Goal: Obtain resource: Obtain resource

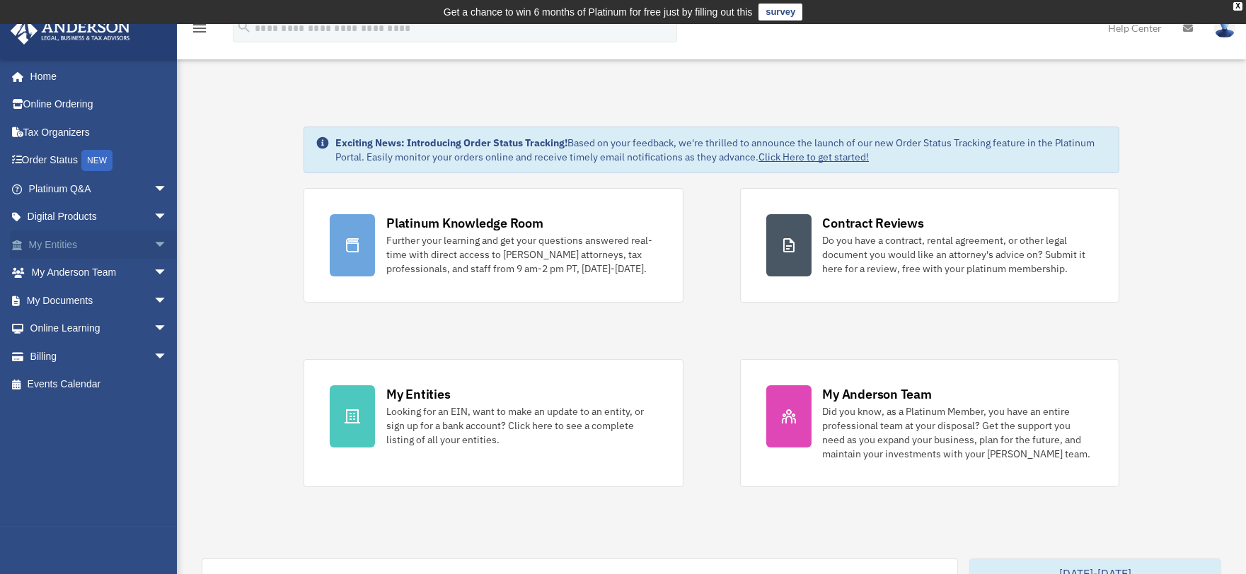
click at [62, 241] on link "My Entities arrow_drop_down" at bounding box center [99, 245] width 179 height 28
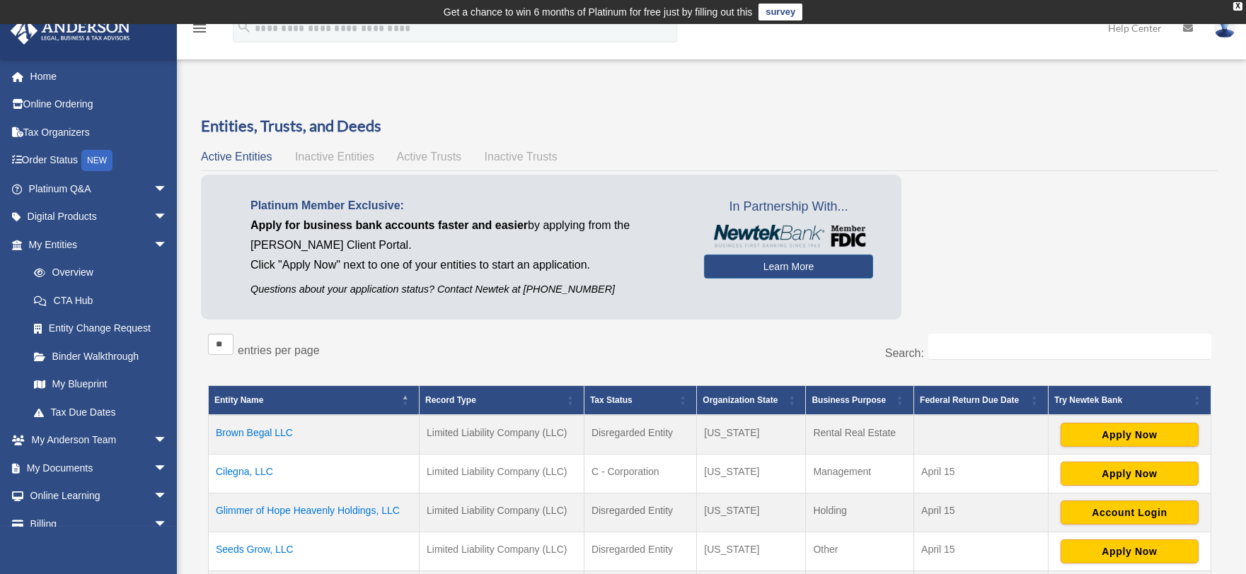
click at [246, 470] on td "Cilegna, LLC" at bounding box center [314, 474] width 211 height 39
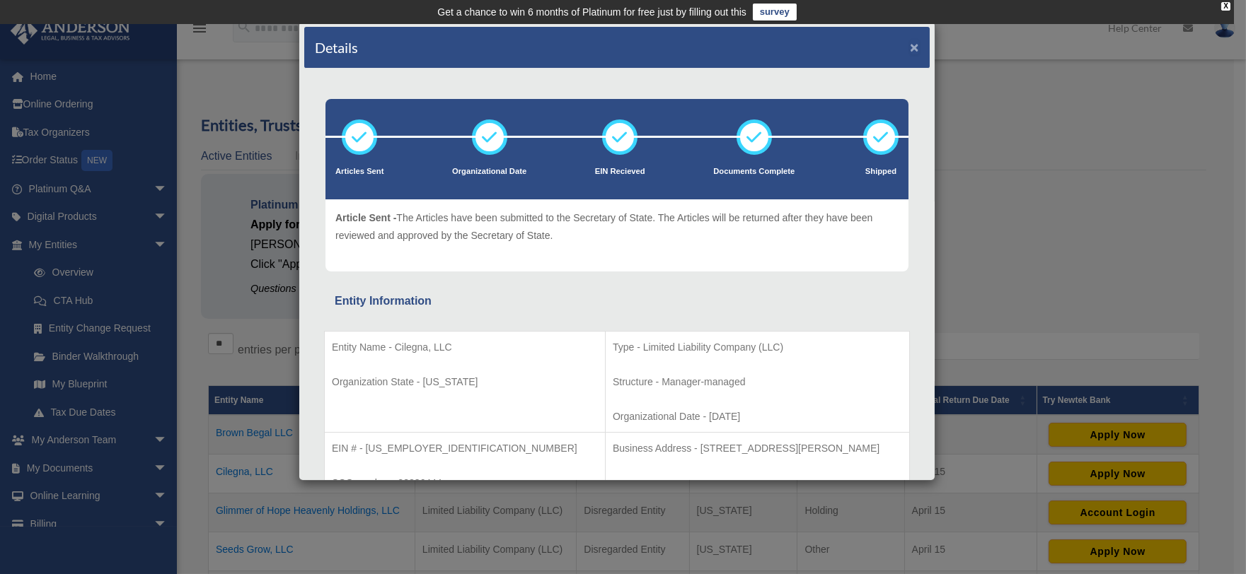
click at [910, 45] on button "×" at bounding box center [914, 47] width 9 height 15
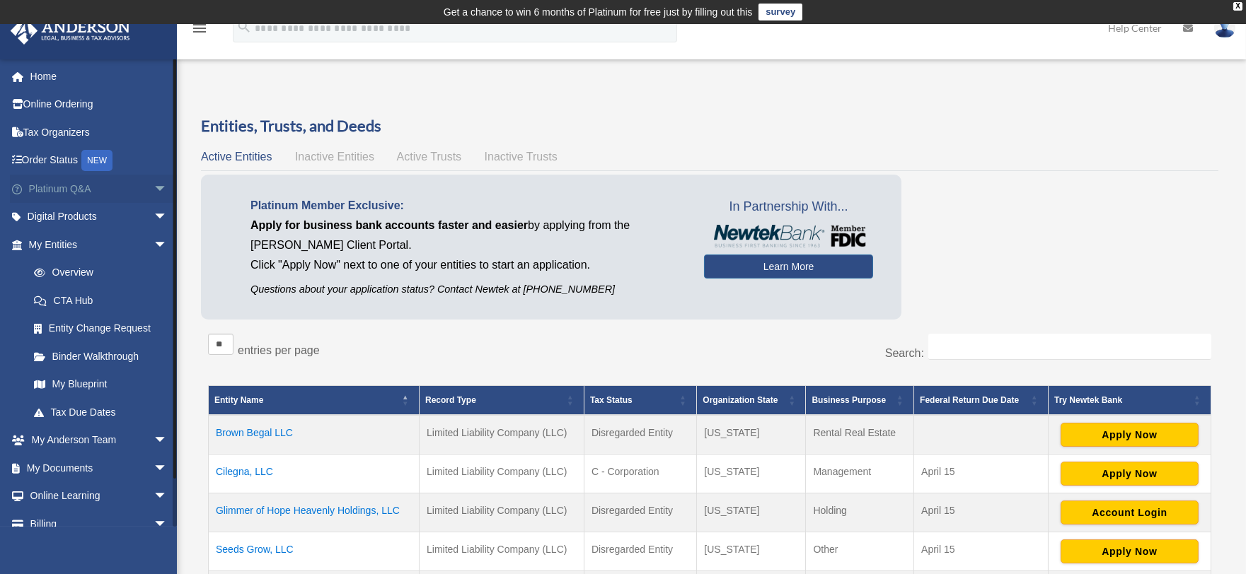
click at [66, 185] on link "Platinum Q&A arrow_drop_down" at bounding box center [99, 189] width 179 height 28
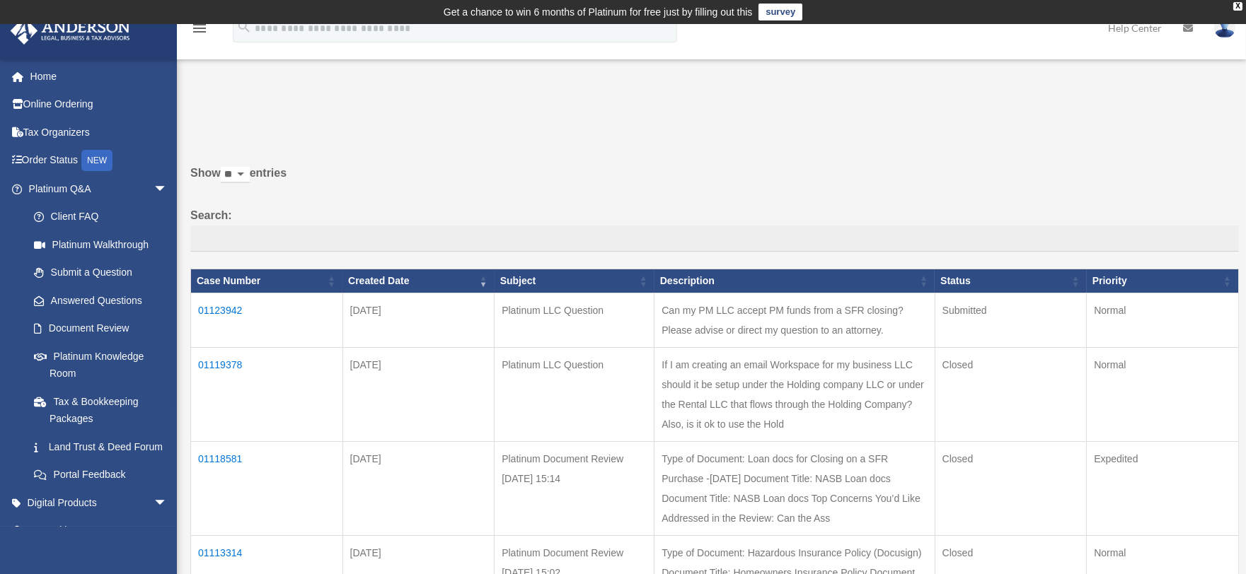
click at [219, 312] on td "01123942" at bounding box center [267, 321] width 152 height 54
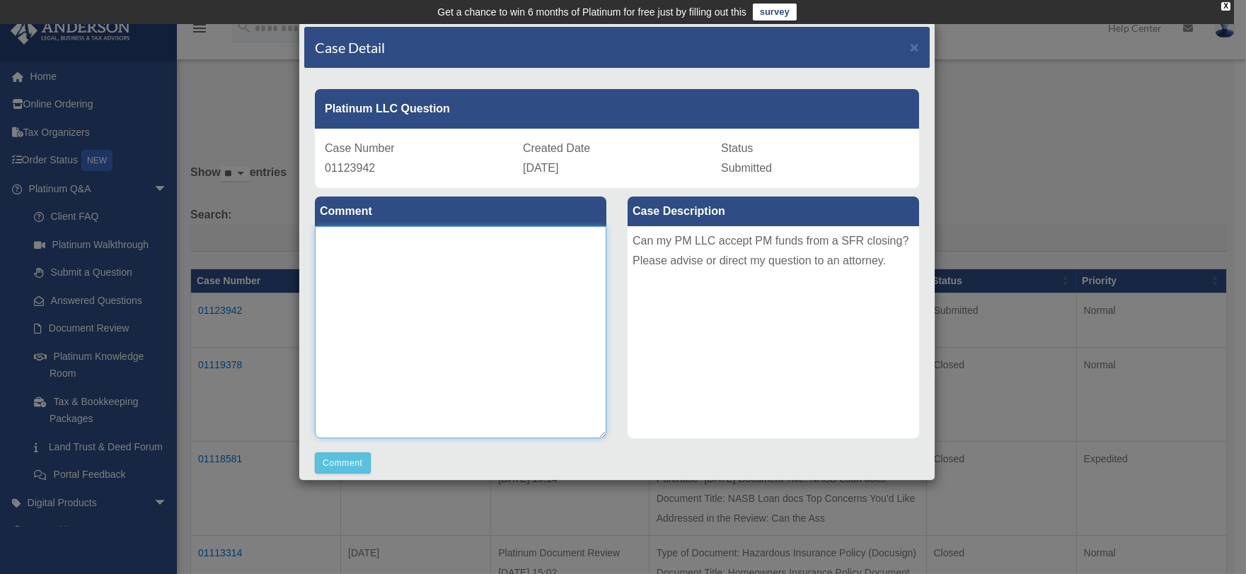
click at [531, 277] on textarea at bounding box center [460, 332] width 291 height 212
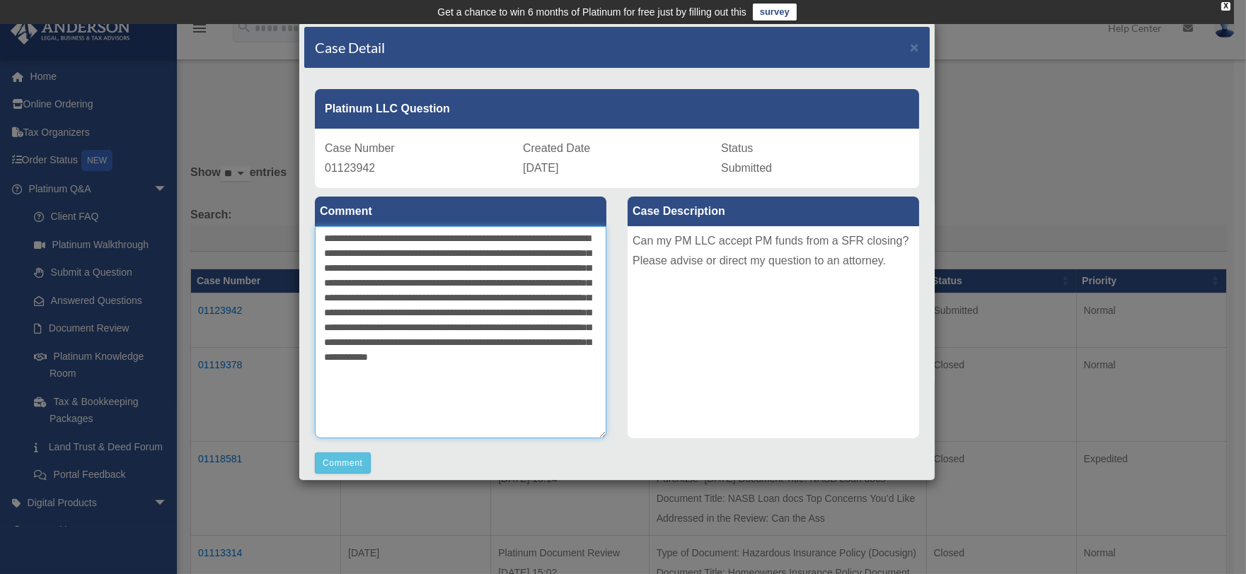
click at [441, 389] on textarea "**********" at bounding box center [460, 332] width 291 height 212
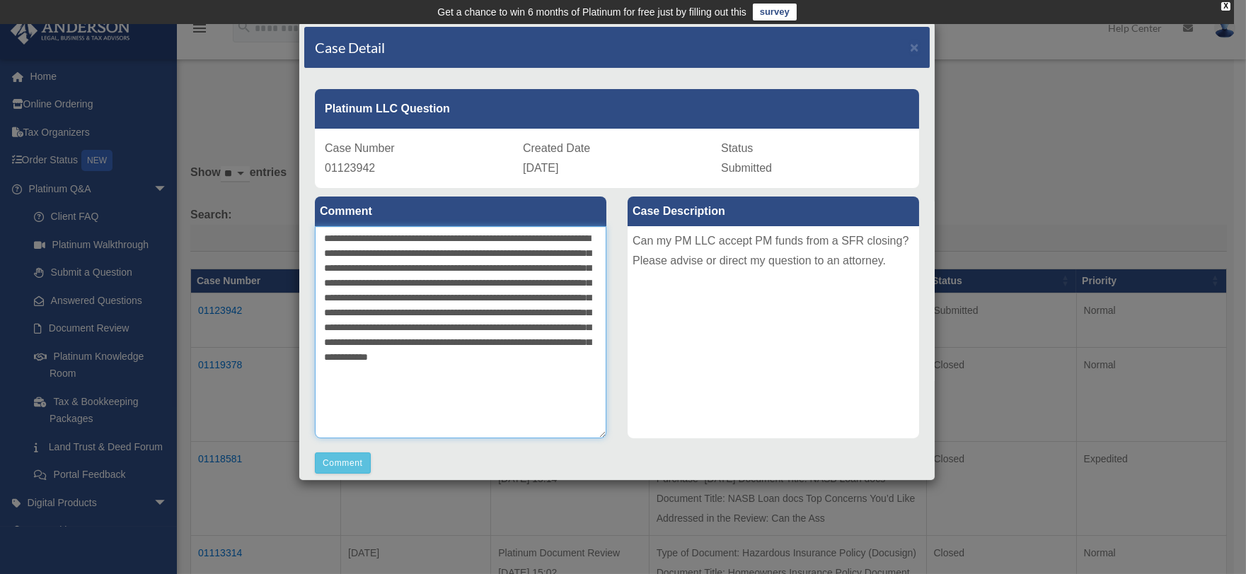
click at [441, 389] on textarea "**********" at bounding box center [460, 332] width 291 height 212
click at [440, 389] on textarea "**********" at bounding box center [460, 332] width 291 height 212
click at [447, 391] on textarea "**********" at bounding box center [460, 332] width 291 height 212
click at [502, 388] on textarea "**********" at bounding box center [460, 332] width 291 height 212
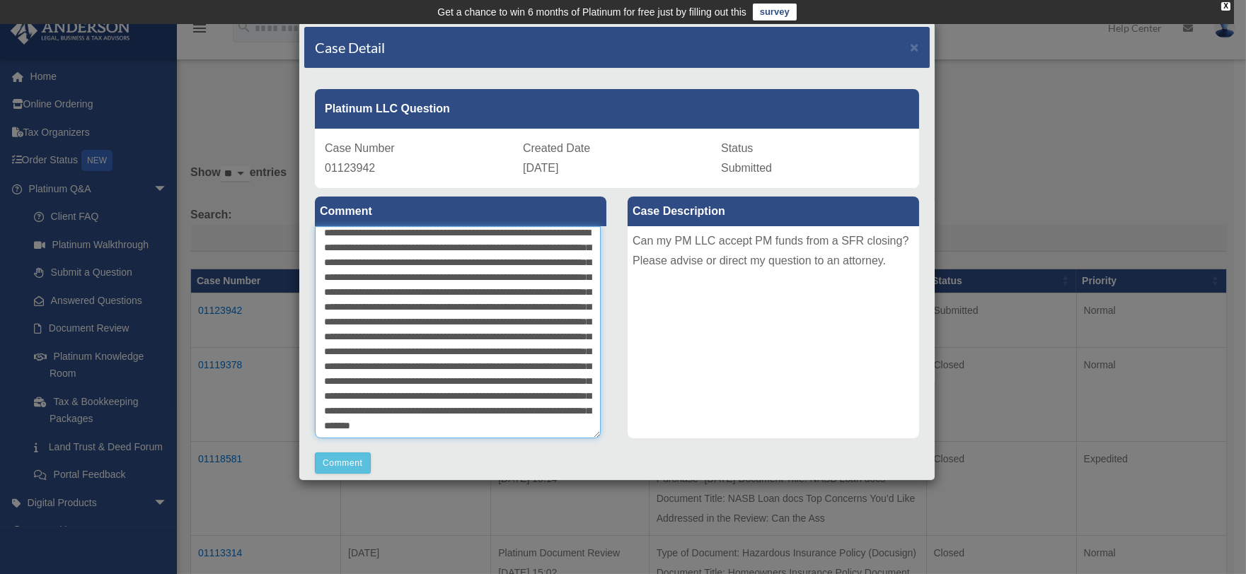
scroll to position [74, 0]
click at [430, 423] on textarea "**********" at bounding box center [458, 332] width 286 height 212
click at [510, 418] on textarea "**********" at bounding box center [458, 332] width 286 height 212
click at [444, 430] on textarea "**********" at bounding box center [458, 332] width 286 height 212
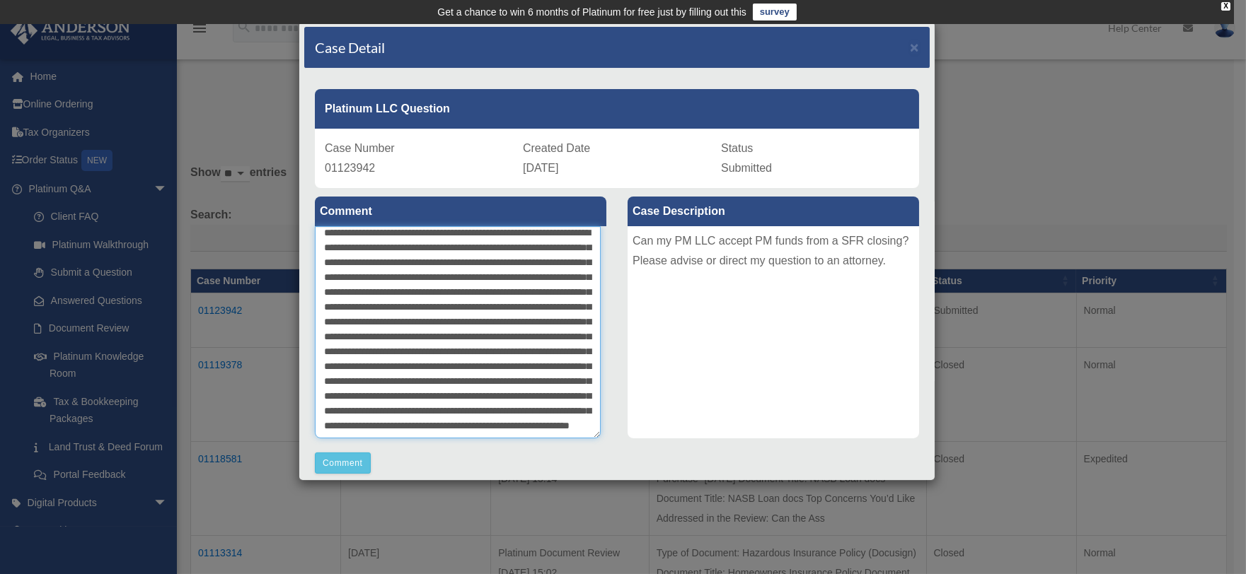
click at [409, 421] on textarea at bounding box center [458, 332] width 286 height 212
click at [375, 427] on textarea at bounding box center [458, 332] width 286 height 212
type textarea "**********"
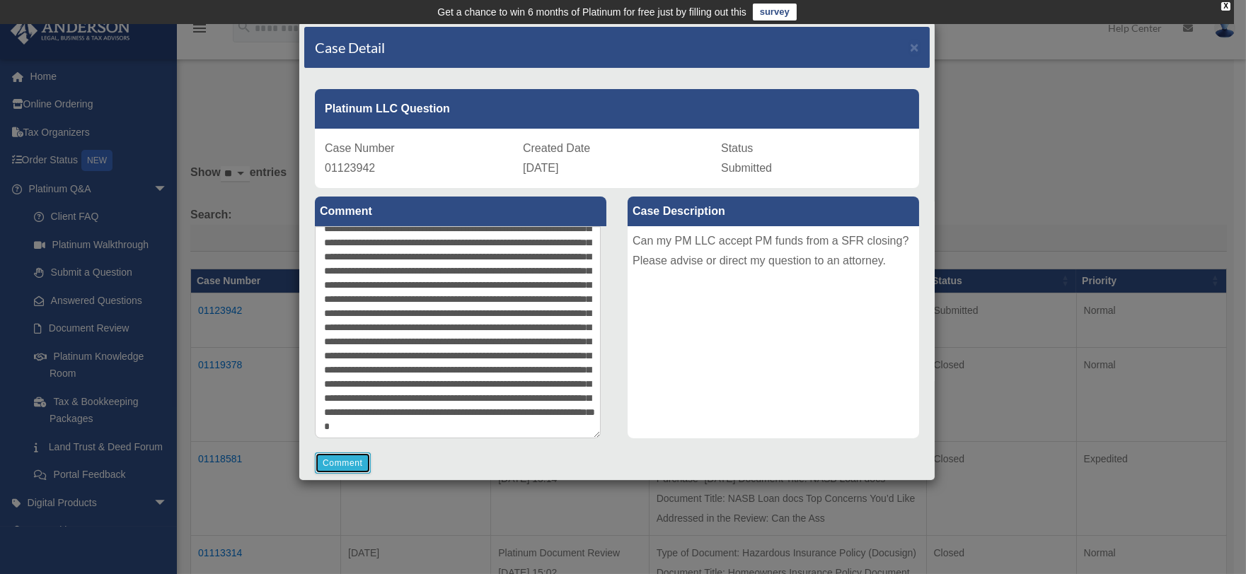
scroll to position [94, 0]
click at [341, 462] on button "Comment" at bounding box center [343, 463] width 56 height 21
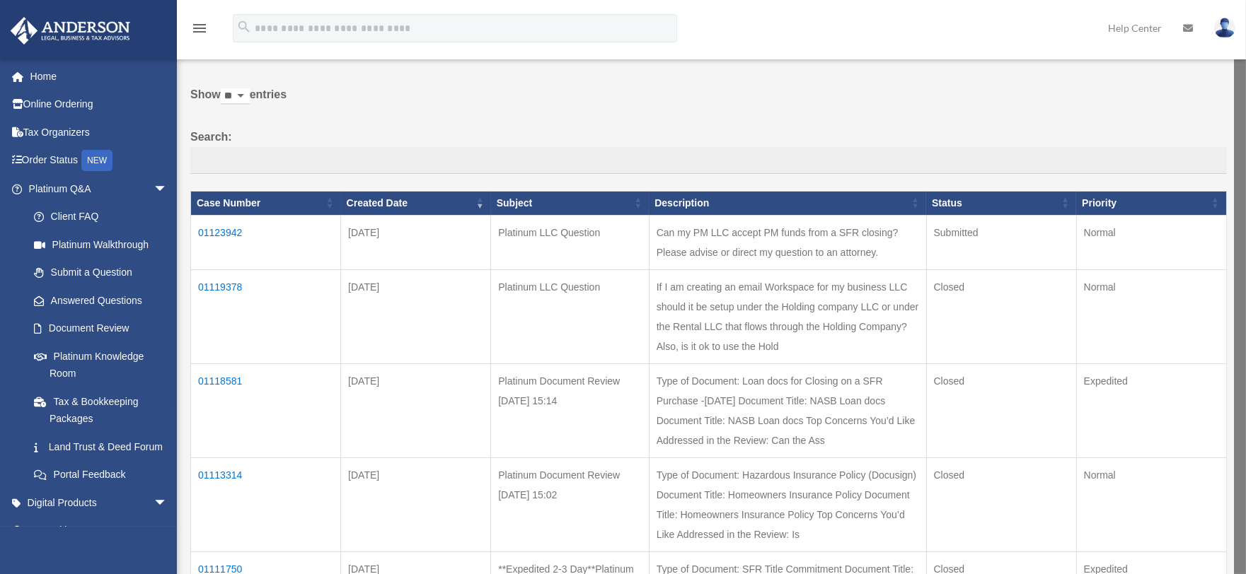
scroll to position [82, 0]
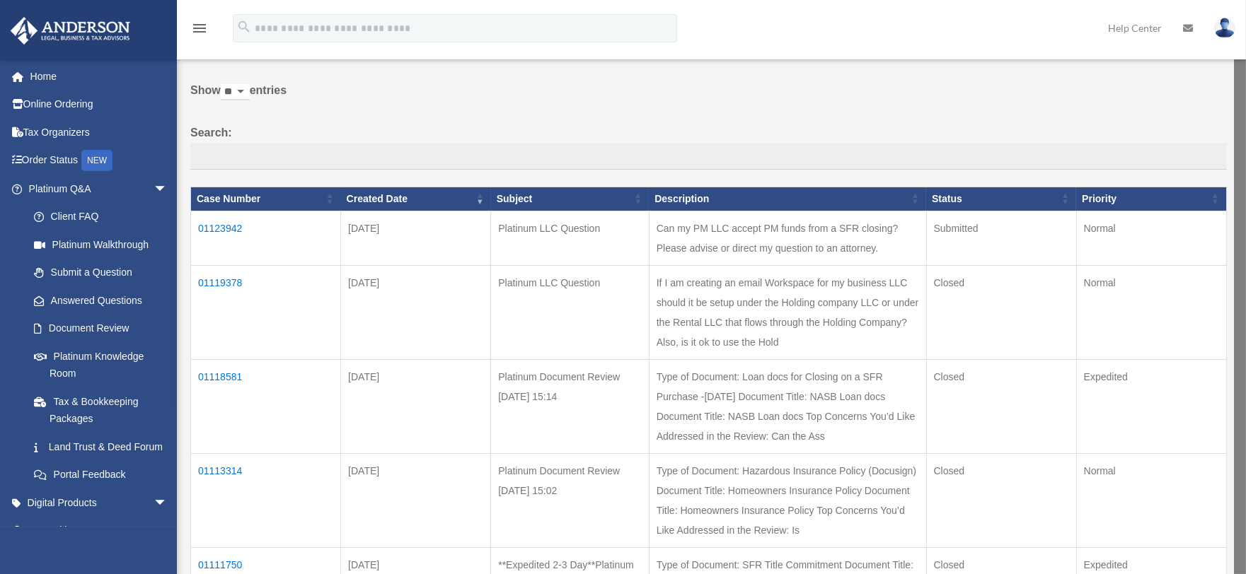
click at [215, 284] on td "01119378" at bounding box center [266, 312] width 150 height 94
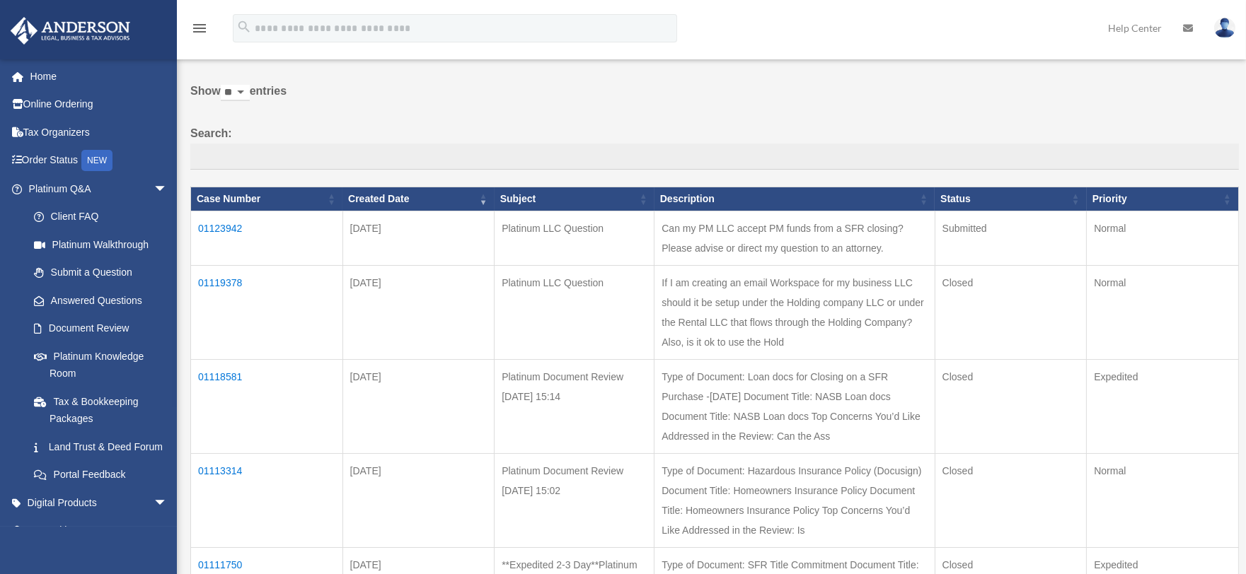
click at [215, 284] on td "01119378" at bounding box center [267, 313] width 152 height 94
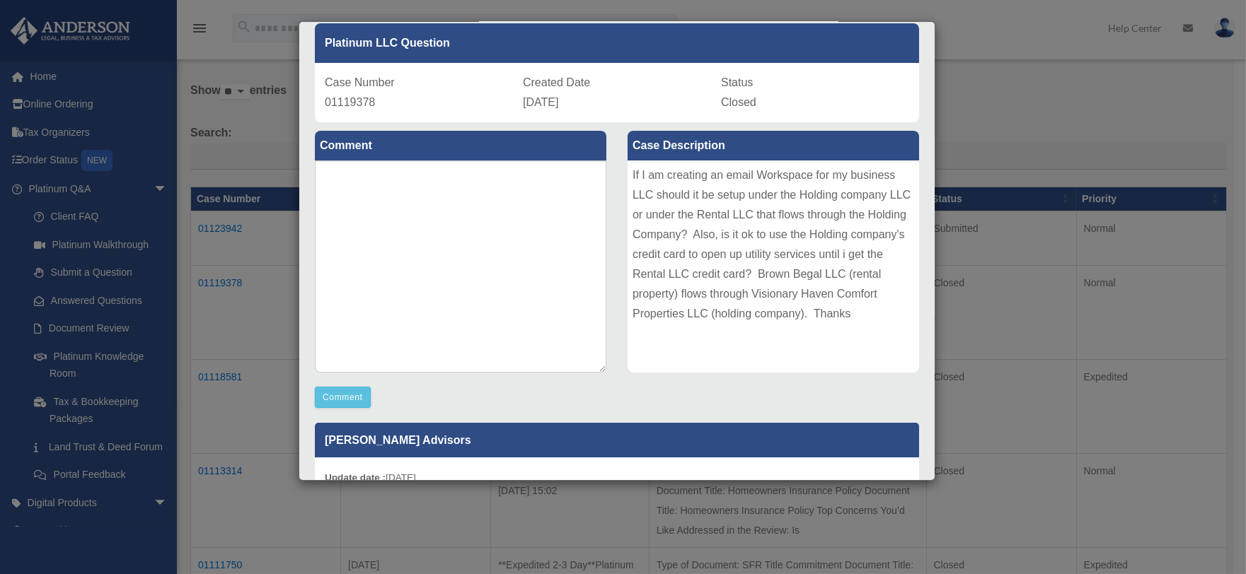
scroll to position [0, 0]
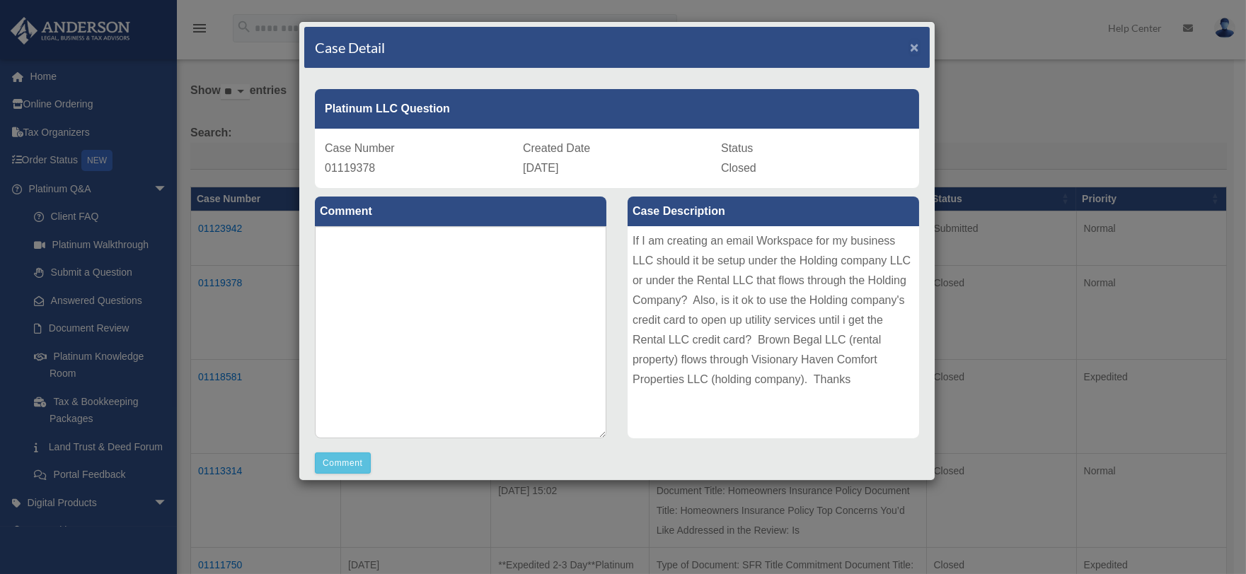
click at [910, 45] on span "×" at bounding box center [914, 47] width 9 height 16
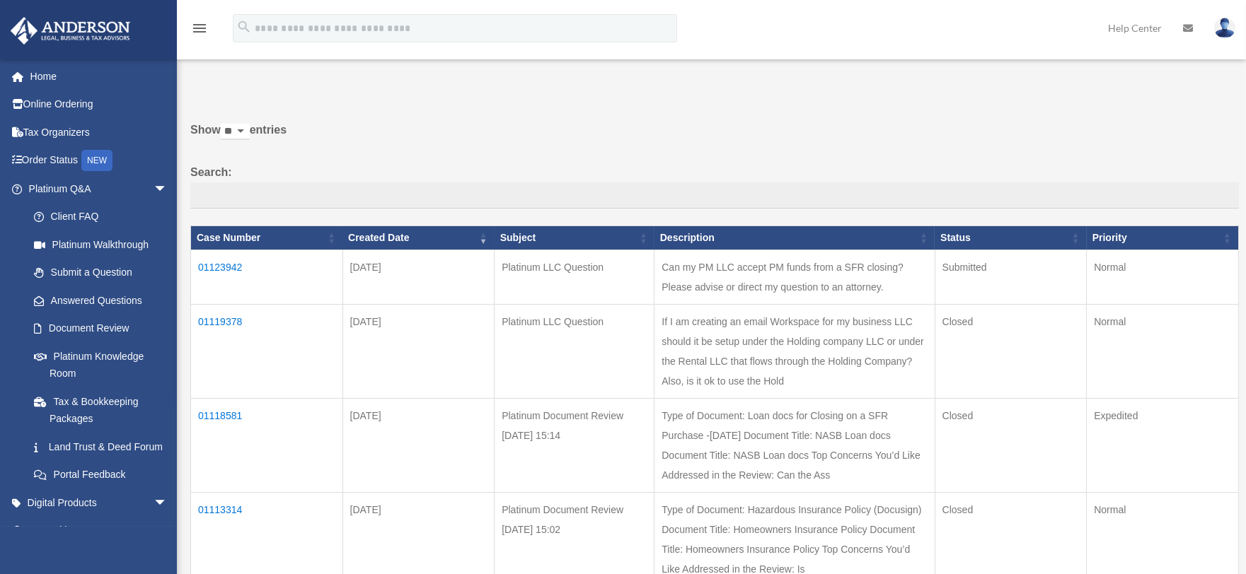
scroll to position [41, 0]
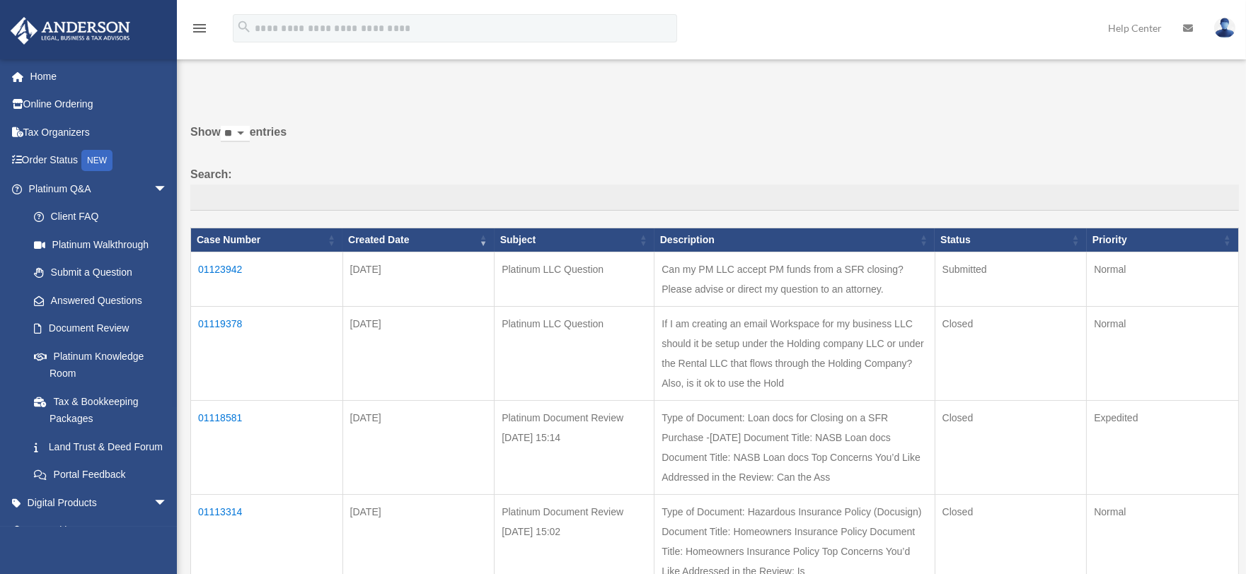
click at [224, 414] on td "01118581" at bounding box center [267, 448] width 152 height 94
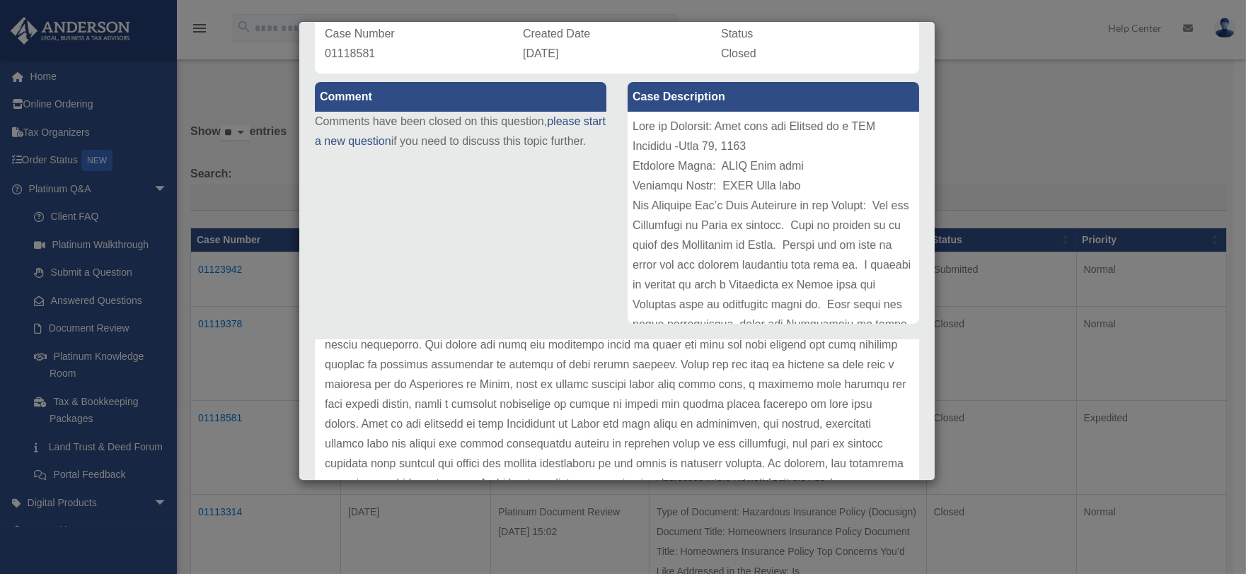
scroll to position [0, 0]
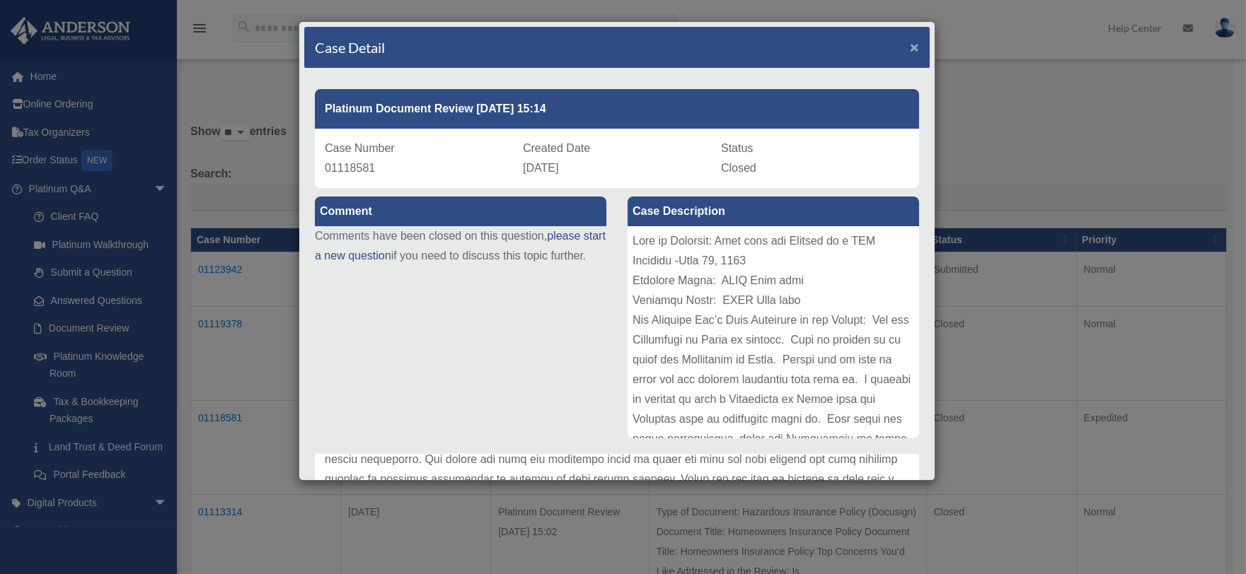
click at [910, 48] on span "×" at bounding box center [914, 47] width 9 height 16
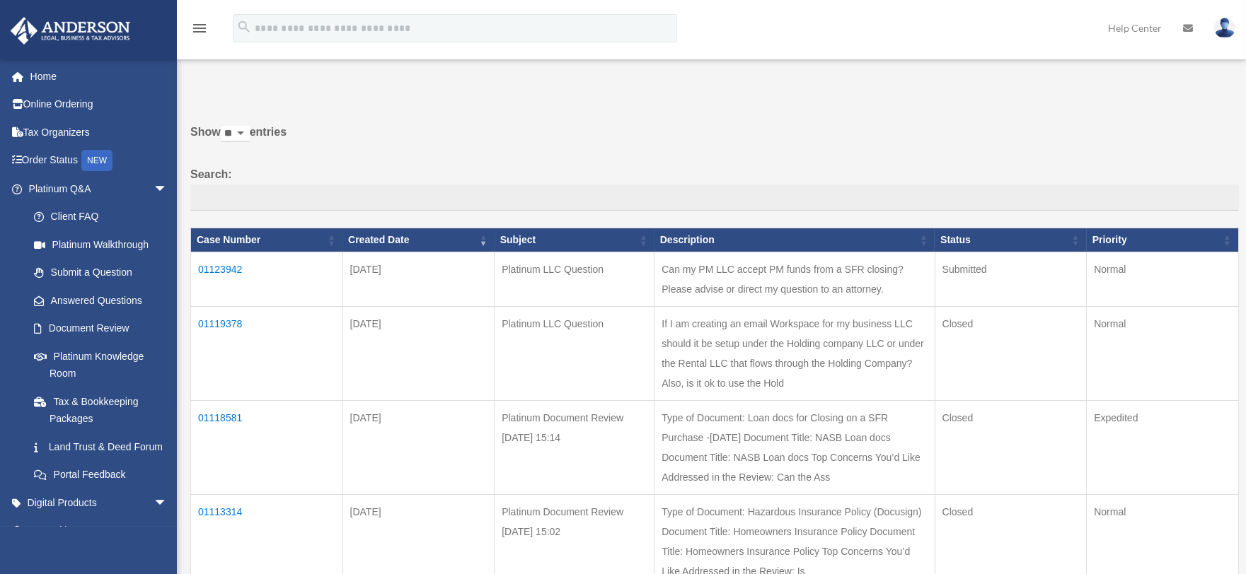
click at [226, 512] on td "01113314" at bounding box center [267, 542] width 152 height 94
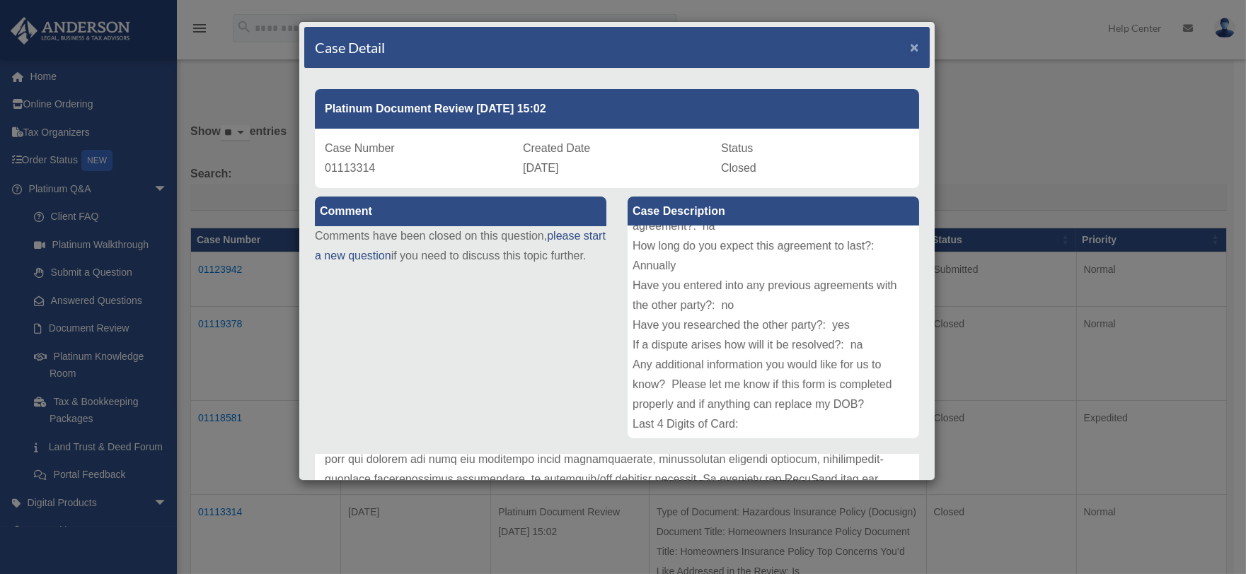
click at [910, 48] on span "×" at bounding box center [914, 47] width 9 height 16
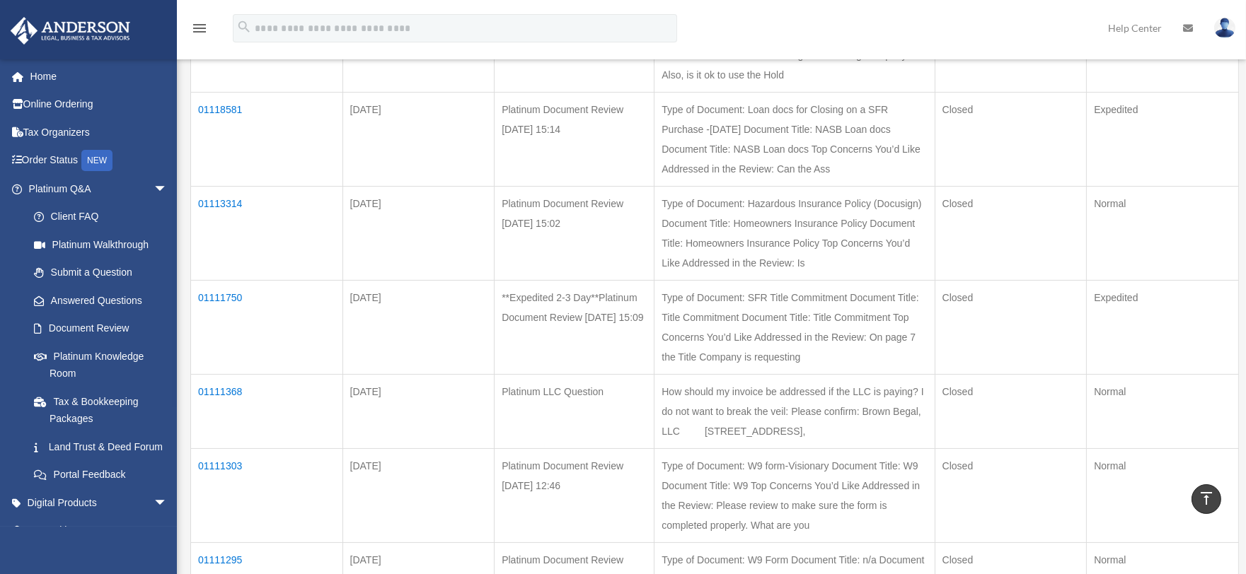
scroll to position [358, 0]
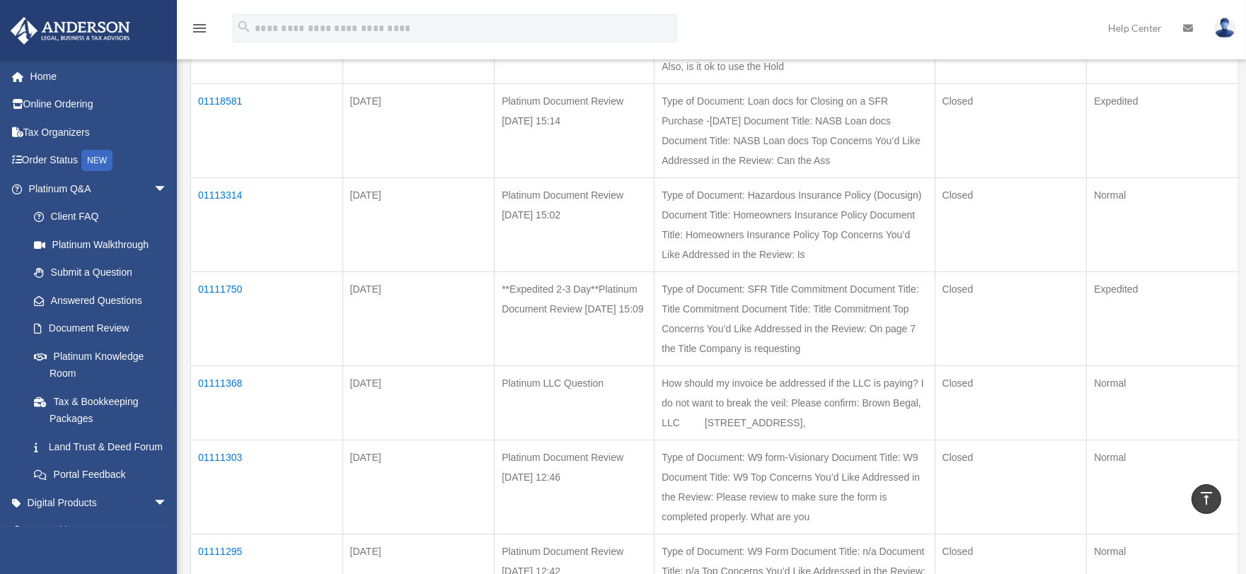
click at [226, 287] on td "01111750" at bounding box center [267, 319] width 152 height 94
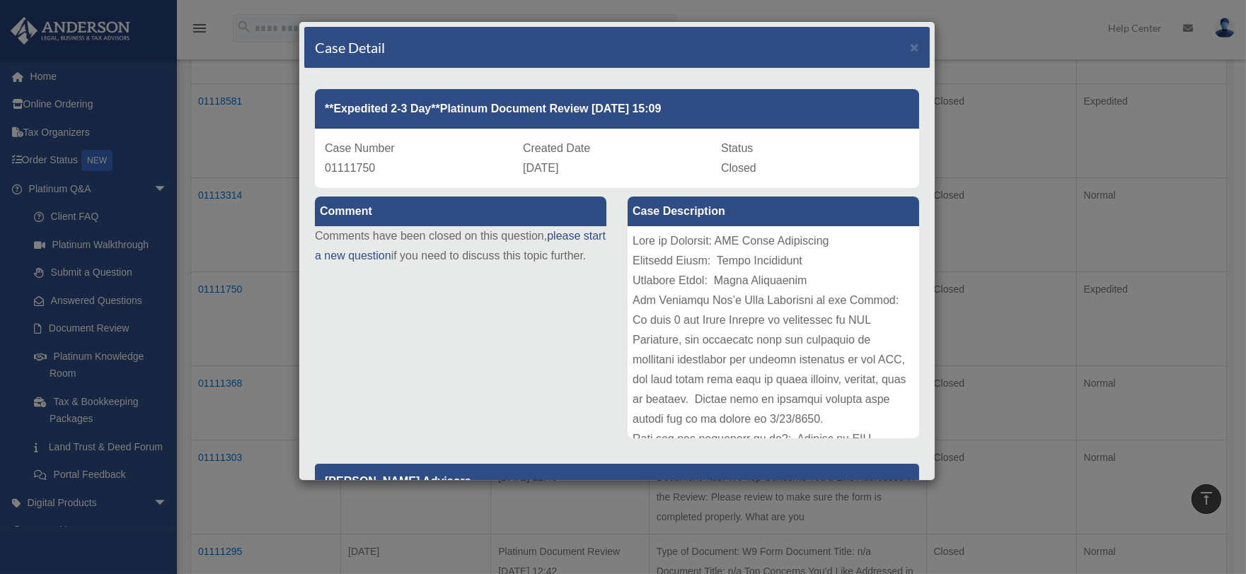
drag, startPoint x: 935, startPoint y: 236, endPoint x: 939, endPoint y: 253, distance: 16.8
click at [939, 253] on div "Case Detail × **Expedited 2-3 Day**Platinum Document Review [DATE] 15:09 Case N…" at bounding box center [623, 287] width 1246 height 574
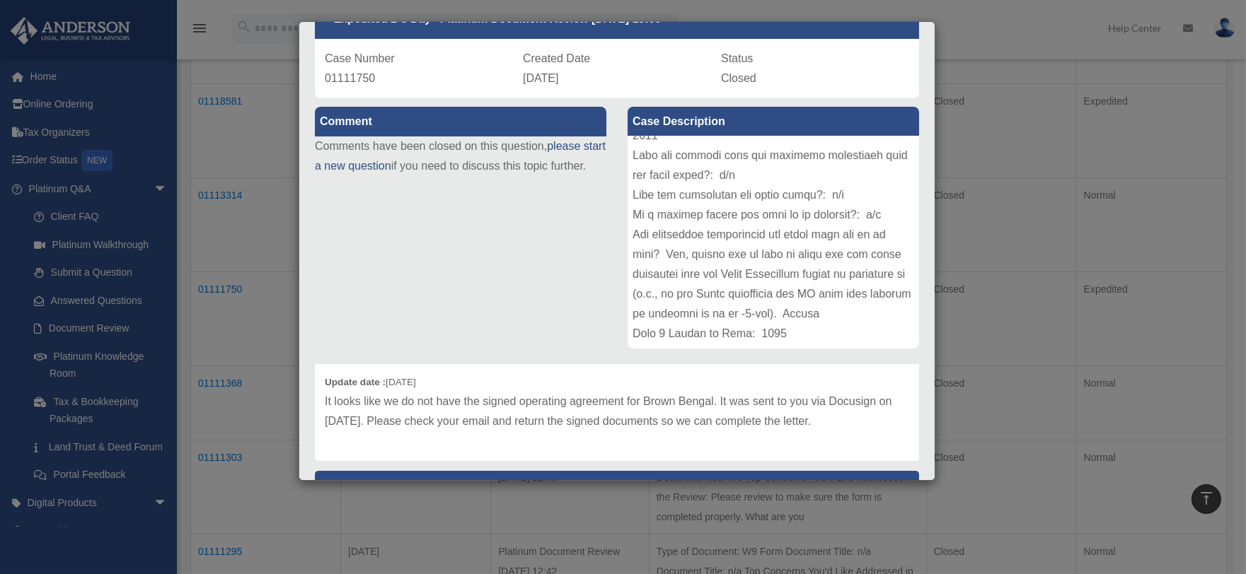
scroll to position [0, 0]
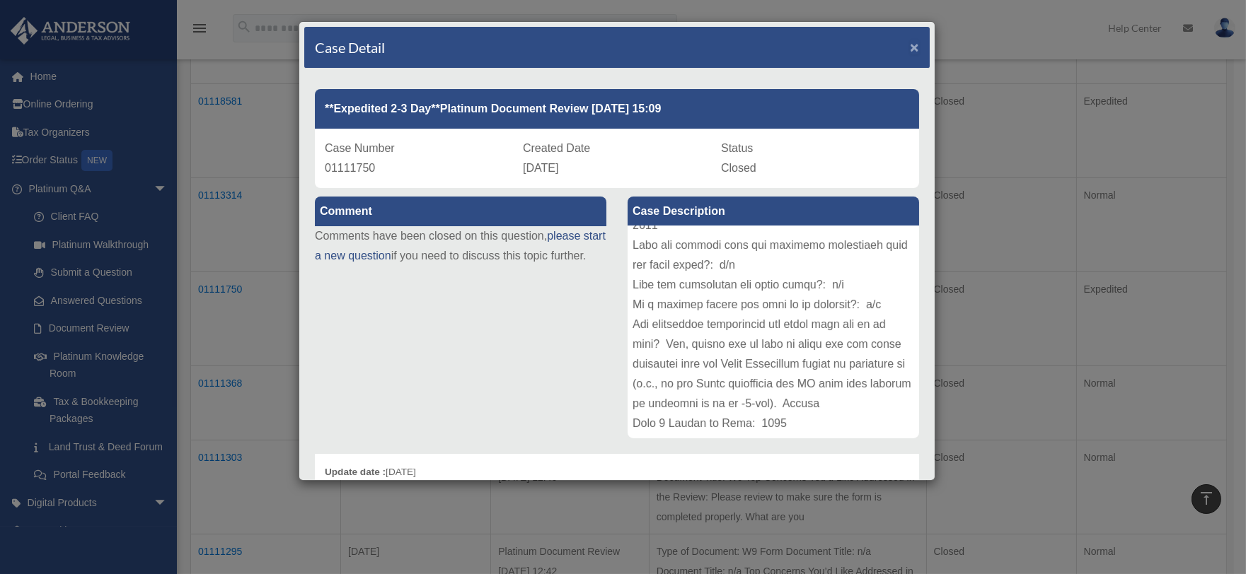
click at [910, 45] on span "×" at bounding box center [914, 47] width 9 height 16
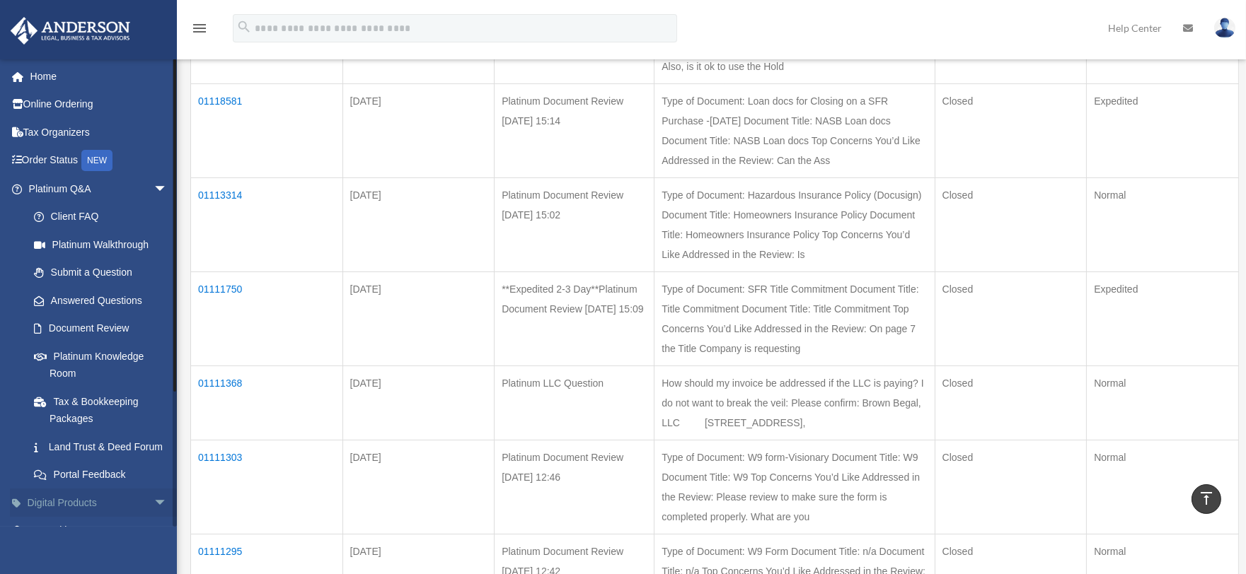
click at [154, 516] on span "arrow_drop_down" at bounding box center [168, 503] width 28 height 29
click at [154, 516] on span "arrow_drop_up" at bounding box center [168, 503] width 28 height 29
click at [154, 516] on span "arrow_drop_down" at bounding box center [168, 503] width 28 height 29
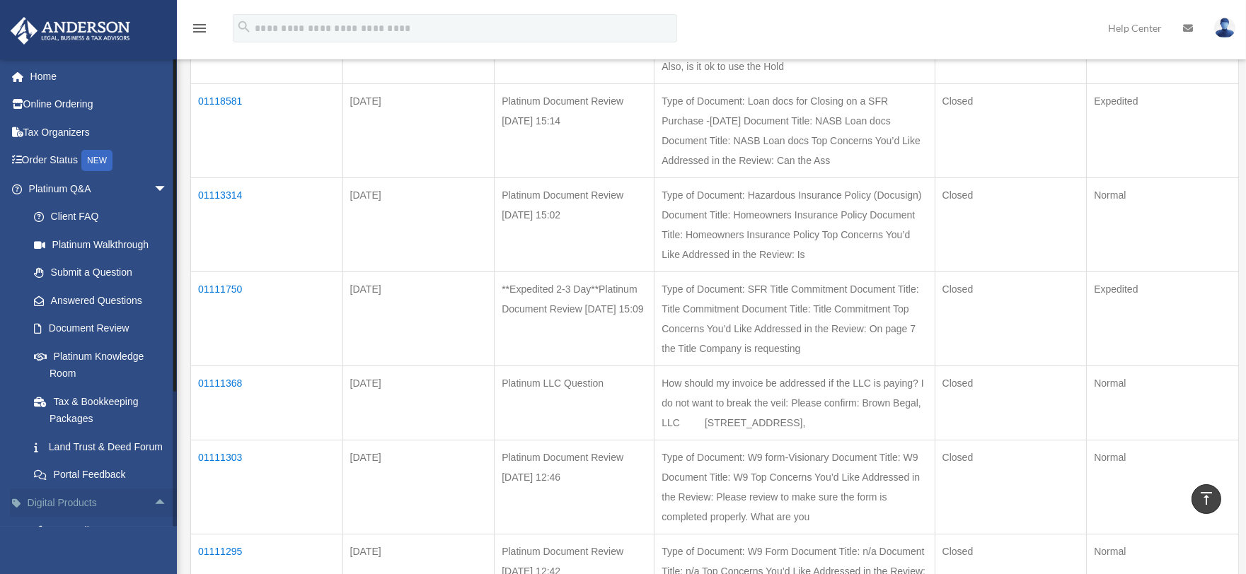
click at [154, 516] on span "arrow_drop_up" at bounding box center [168, 503] width 28 height 29
click at [154, 517] on span "arrow_drop_down" at bounding box center [168, 503] width 28 height 29
click at [154, 517] on span "arrow_drop_up" at bounding box center [168, 503] width 28 height 29
click at [154, 517] on span "arrow_drop_down" at bounding box center [168, 503] width 28 height 29
click at [154, 517] on span "arrow_drop_up" at bounding box center [168, 503] width 28 height 29
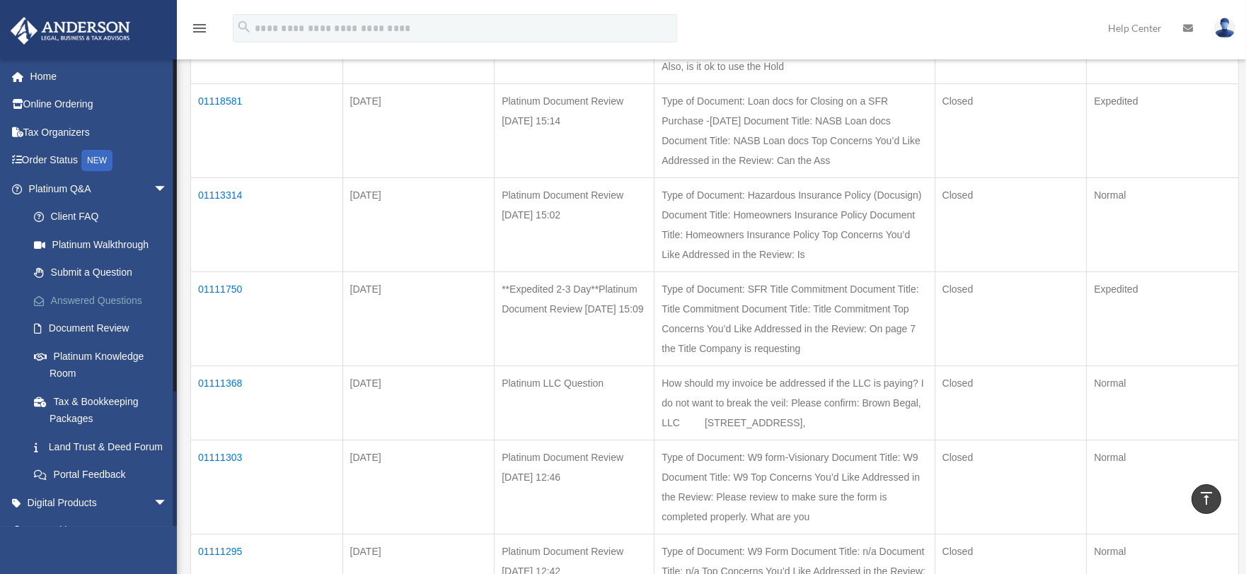
drag, startPoint x: 146, startPoint y: 517, endPoint x: 118, endPoint y: 310, distance: 209.2
click at [118, 310] on ul "Home Online Ordering Tax Organizers Order Status NEW Platinum Q&A arrow_drop_do…" at bounding box center [94, 373] width 189 height 623
click at [154, 194] on span "arrow_drop_down" at bounding box center [168, 189] width 28 height 29
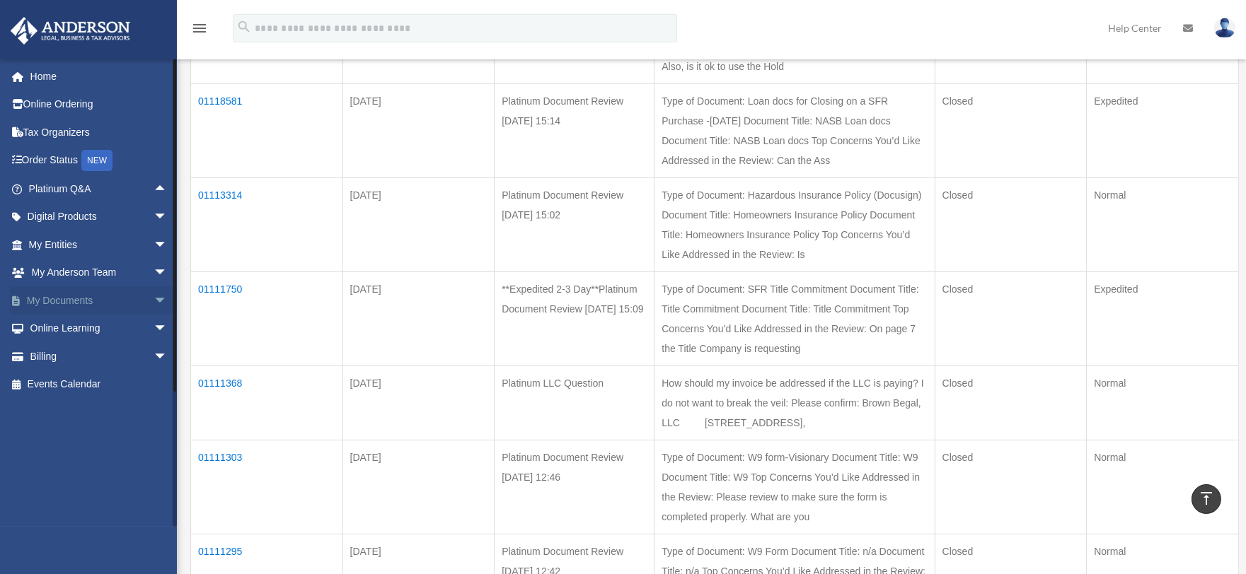
click at [69, 299] on link "My Documents arrow_drop_down" at bounding box center [99, 301] width 179 height 28
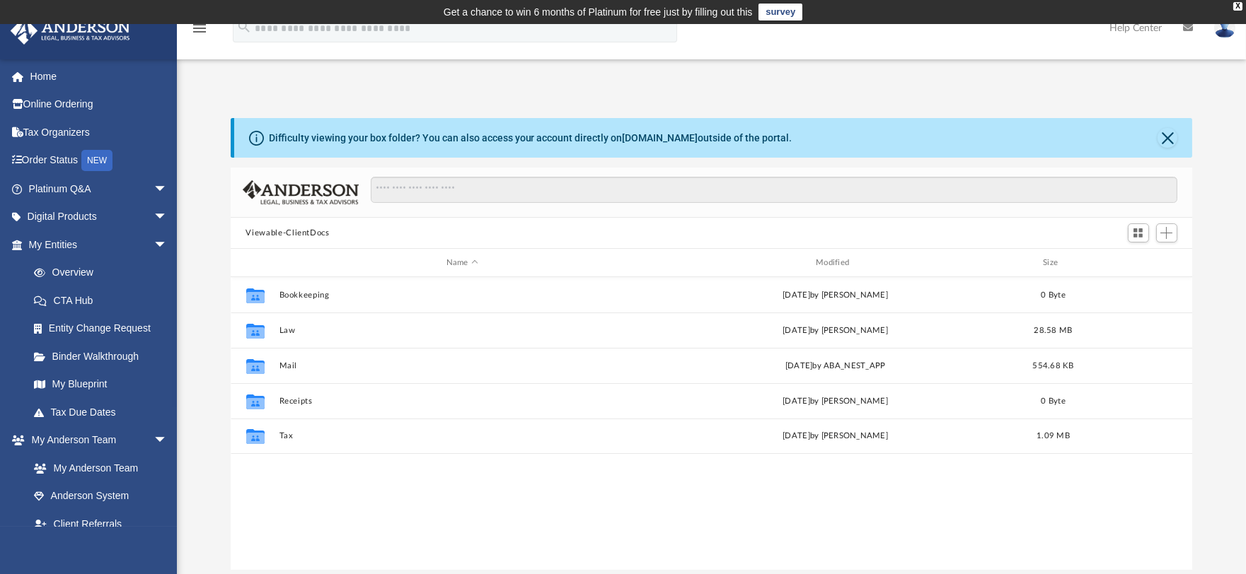
scroll to position [308, 950]
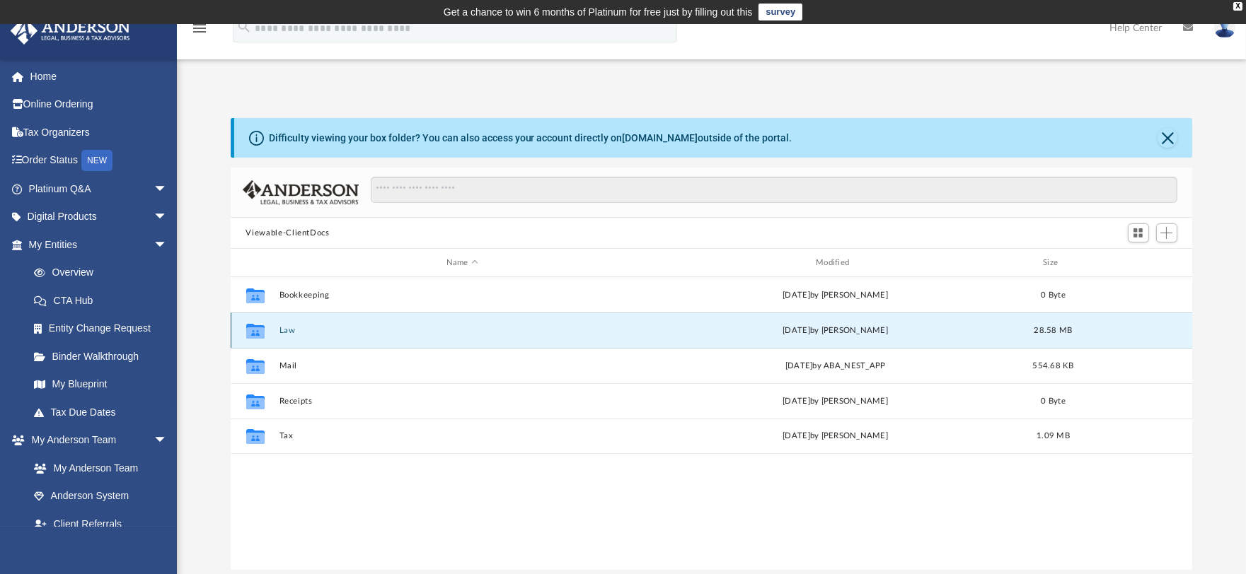
click at [285, 333] on button "Law" at bounding box center [462, 330] width 366 height 9
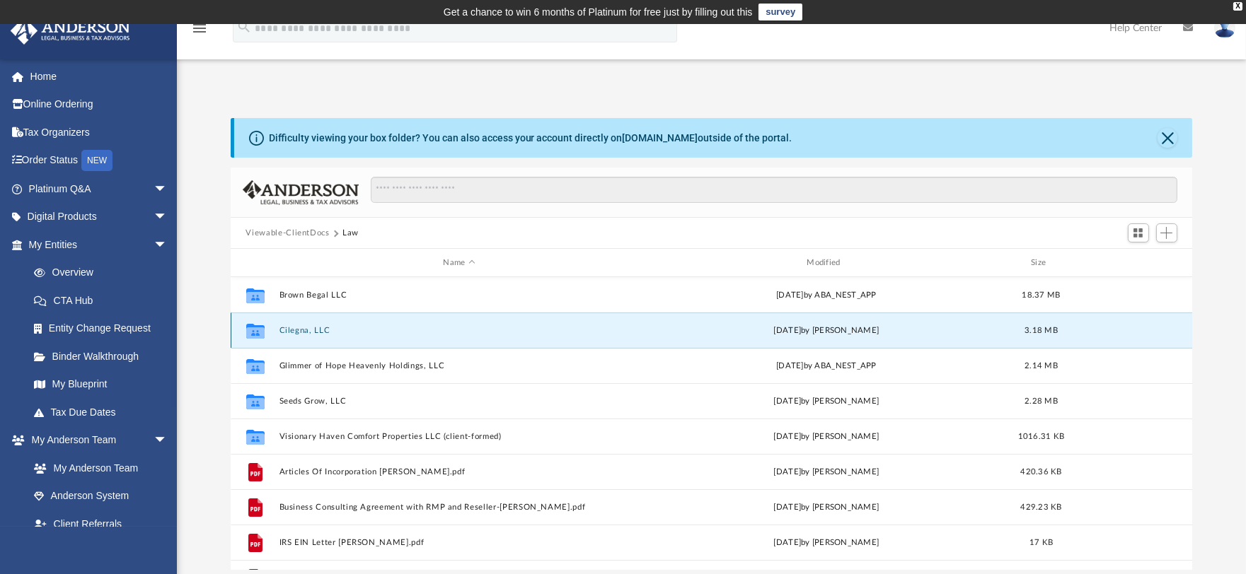
click at [305, 330] on button "Cilegna, LLC" at bounding box center [459, 330] width 361 height 9
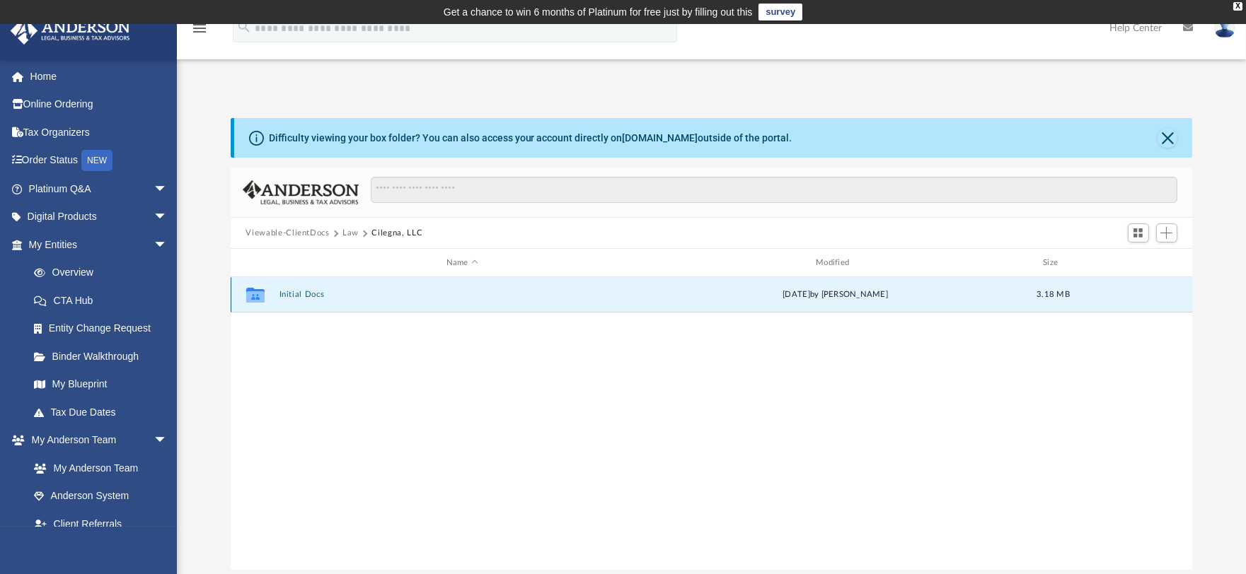
click at [284, 292] on button "Initial Docs" at bounding box center [462, 294] width 366 height 9
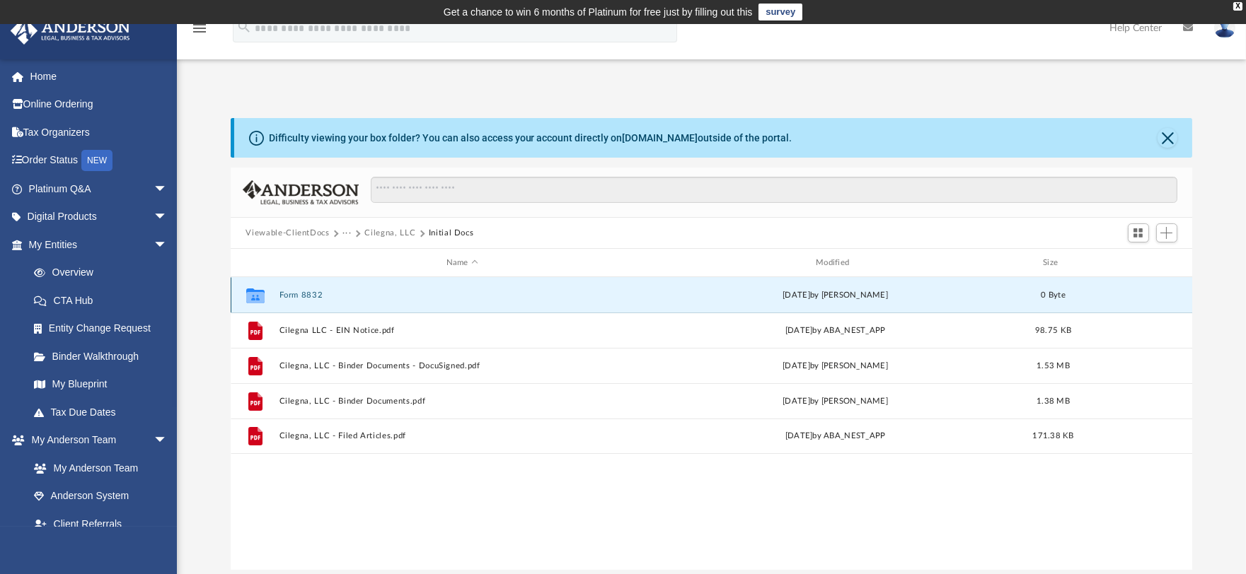
click at [306, 296] on button "Form 8832" at bounding box center [462, 295] width 366 height 9
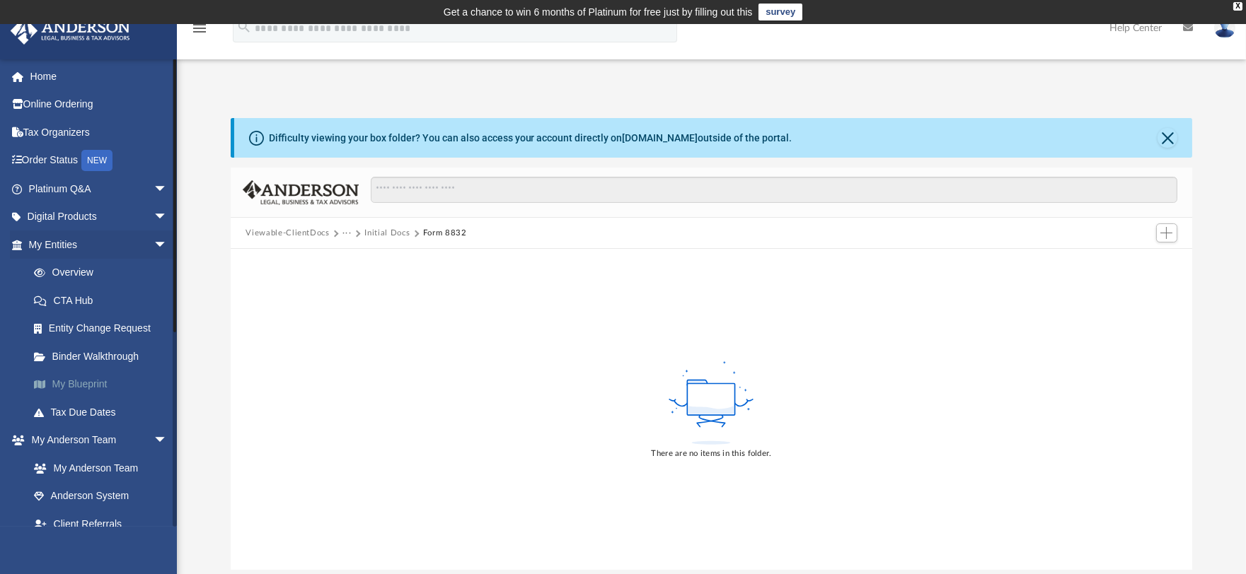
click at [90, 382] on link "My Blueprint" at bounding box center [104, 385] width 169 height 28
